Goal: Navigation & Orientation: Go to known website

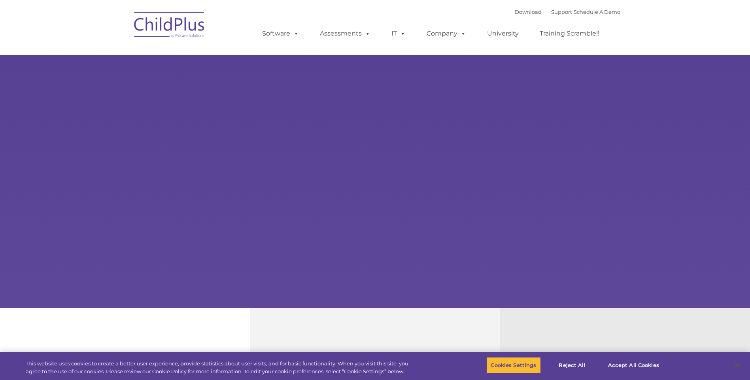
select select "MEDIUM"
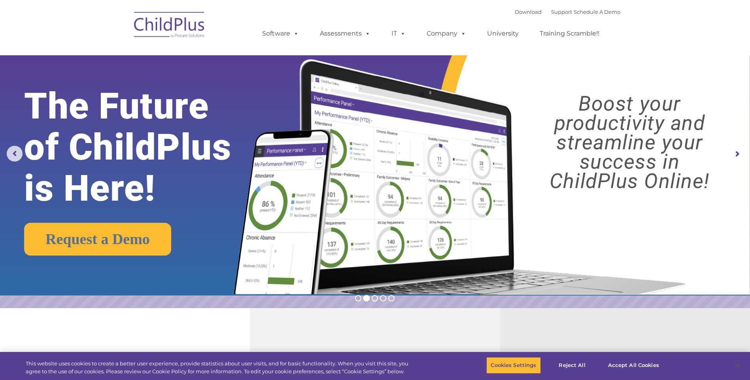
click at [185, 27] on img at bounding box center [169, 26] width 79 height 40
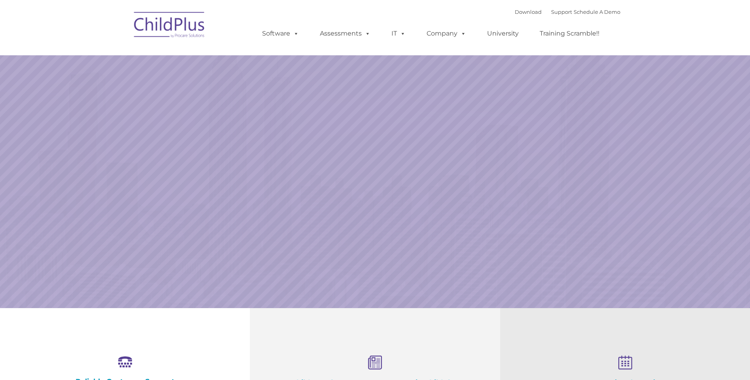
select select "MEDIUM"
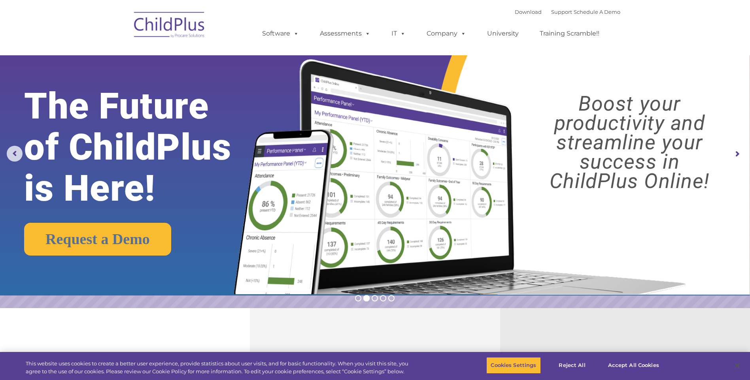
click at [717, 9] on nav "Download Support | Schedule A Demo  MENU MENU Software ChildPlus: The original…" at bounding box center [375, 27] width 750 height 55
